Goal: Task Accomplishment & Management: Use online tool/utility

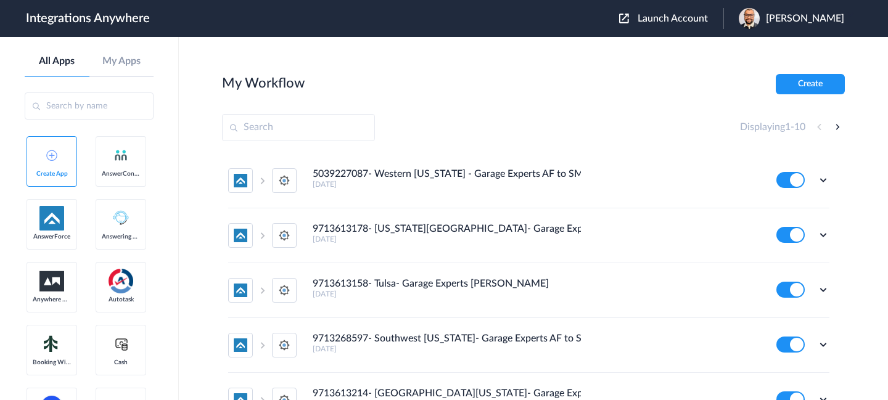
click at [666, 17] on span "Launch Account" at bounding box center [673, 19] width 70 height 10
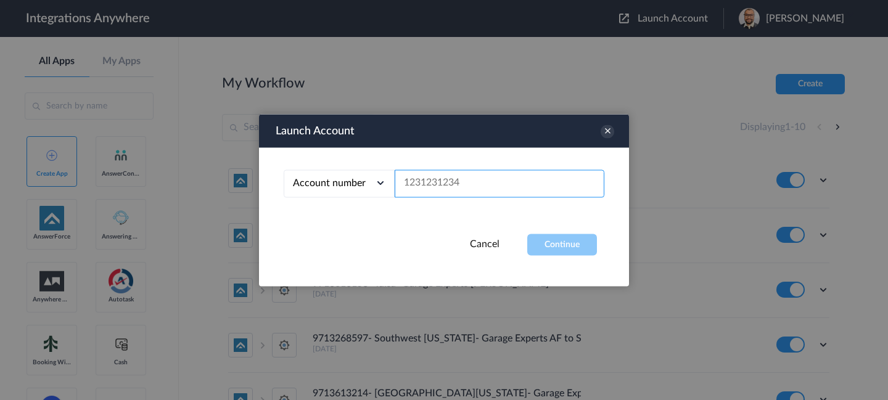
click at [485, 194] on input "text" at bounding box center [500, 184] width 210 height 28
paste input "8777961181"
type input "8777961181"
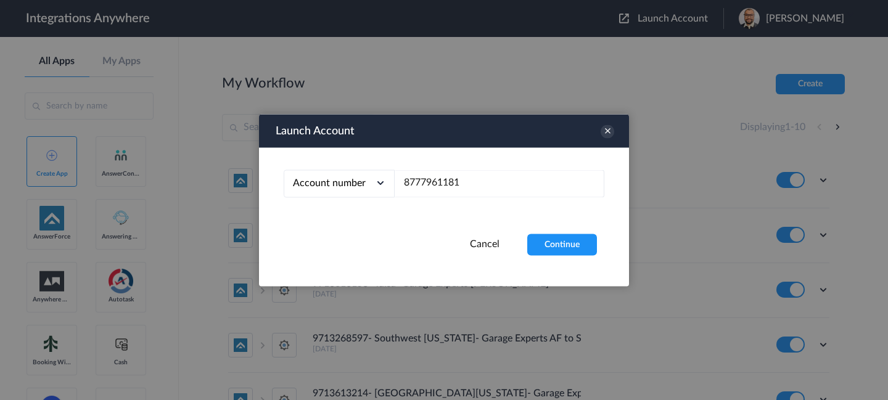
click at [566, 231] on div "Account number Account number Email address 8777961181" at bounding box center [444, 190] width 370 height 86
click at [569, 245] on button "Continue" at bounding box center [562, 245] width 70 height 22
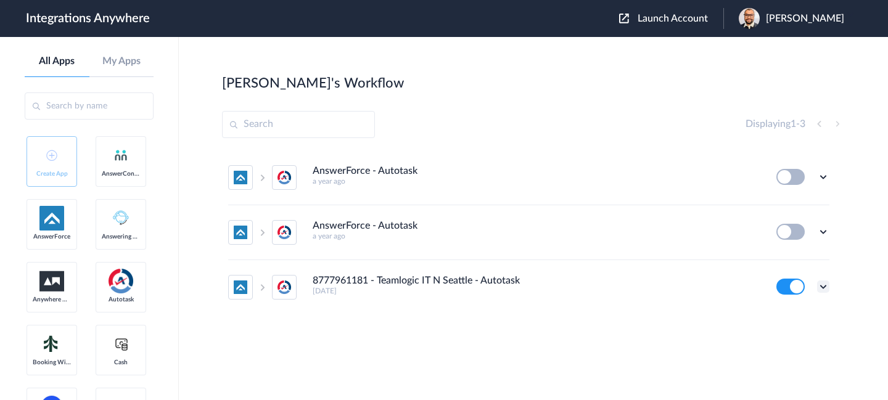
click at [820, 284] on icon at bounding box center [823, 287] width 12 height 12
click at [788, 228] on li "Task history" at bounding box center [789, 234] width 80 height 23
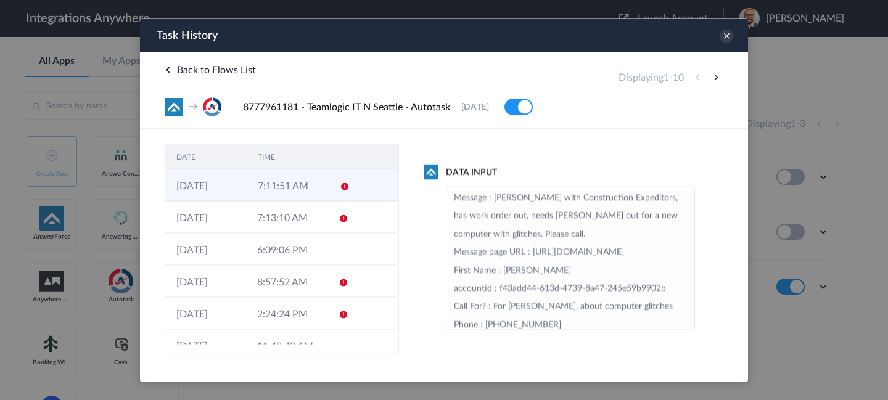
click at [363, 192] on td at bounding box center [375, 185] width 47 height 32
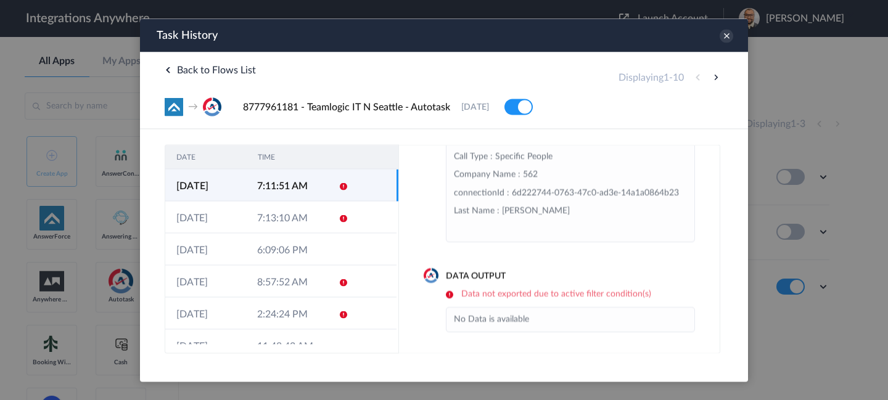
scroll to position [301, 0]
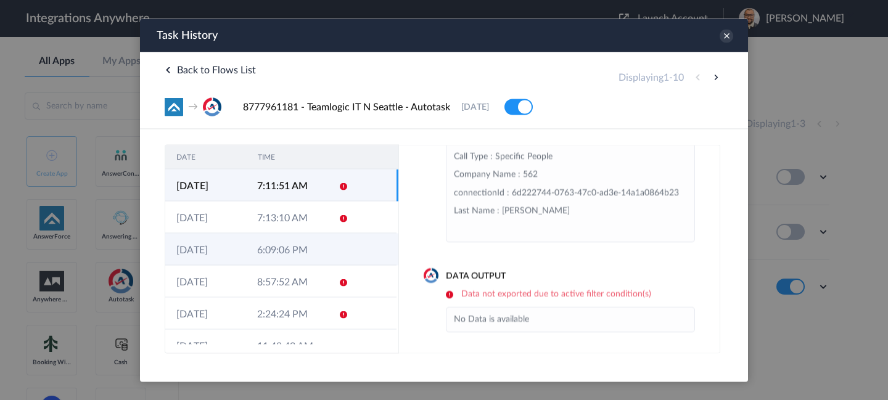
click at [301, 247] on td "6:09:06 PM" at bounding box center [286, 249] width 81 height 32
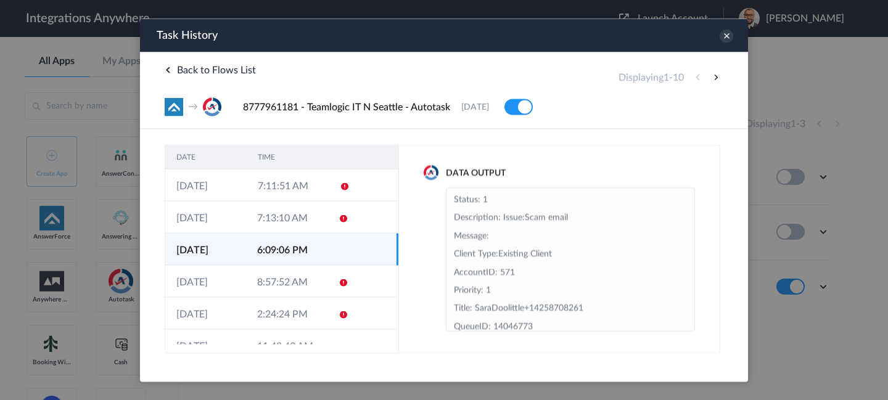
scroll to position [0, 0]
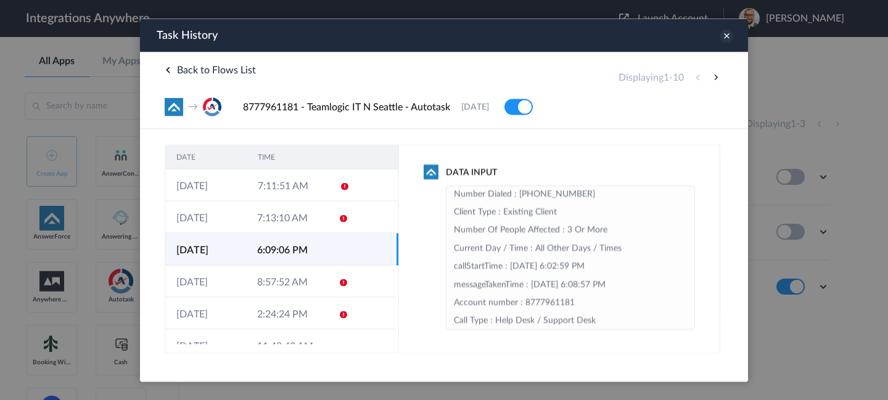
click at [728, 38] on icon at bounding box center [727, 36] width 14 height 14
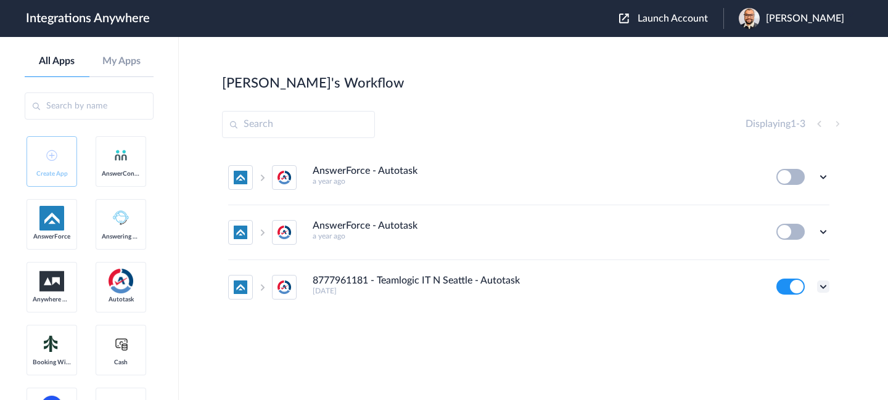
click at [825, 289] on icon at bounding box center [823, 287] width 12 height 12
click at [789, 218] on li "Edit" at bounding box center [789, 211] width 80 height 23
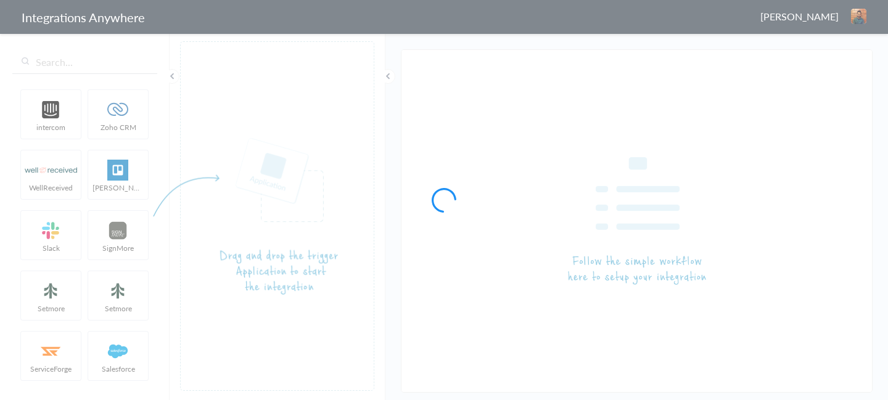
type input "8777961181 - Teamlogic IT N Seattle - Autotask"
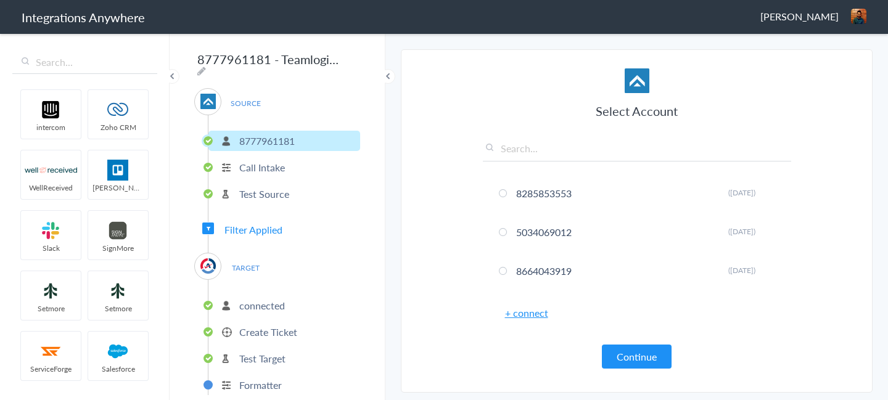
click at [274, 226] on span "Filter Applied" at bounding box center [254, 230] width 58 height 14
